Goal: Information Seeking & Learning: Learn about a topic

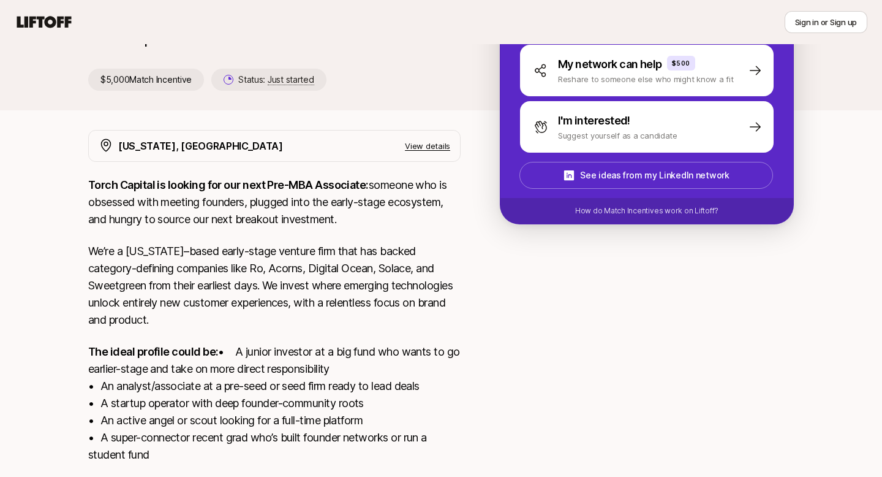
scroll to position [85, 0]
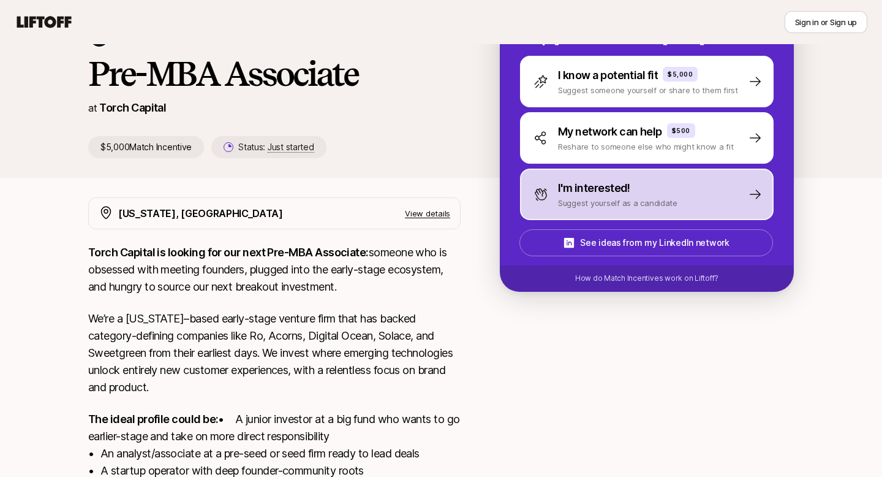
click at [577, 192] on p "I'm interested!" at bounding box center [594, 187] width 72 height 17
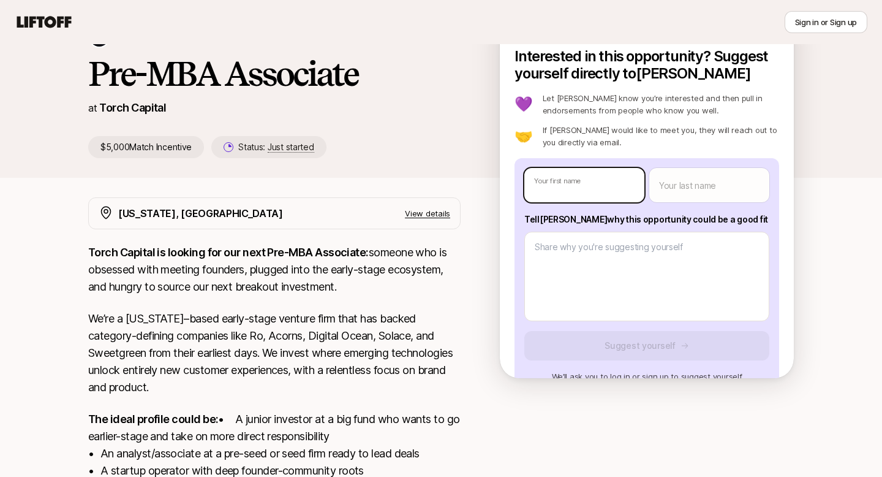
click at [577, 192] on body "New to Liftoff? See how it works Sign in or Sign up Sign in or Sign up [PERSON_…" at bounding box center [441, 153] width 882 height 477
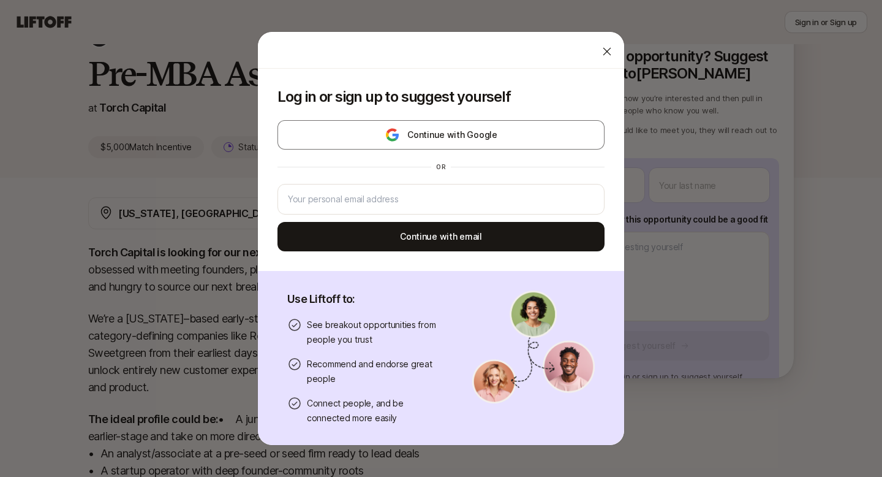
click at [611, 52] on icon at bounding box center [607, 51] width 12 height 12
type textarea "x"
